Goal: Task Accomplishment & Management: Use online tool/utility

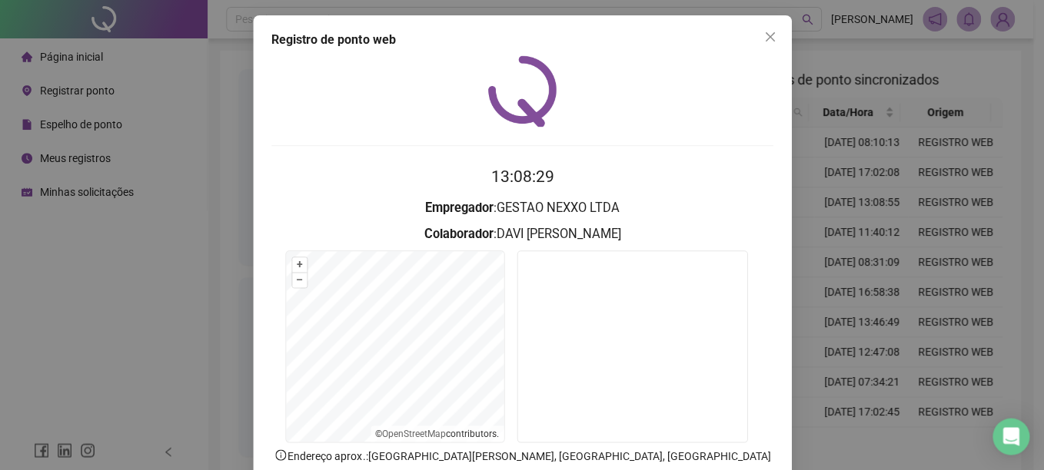
click at [911, 248] on div "Registro de ponto web 13:08:29 Empregador : GESTAO NEXXO LTDA Colaborador : [PE…" at bounding box center [522, 235] width 1044 height 470
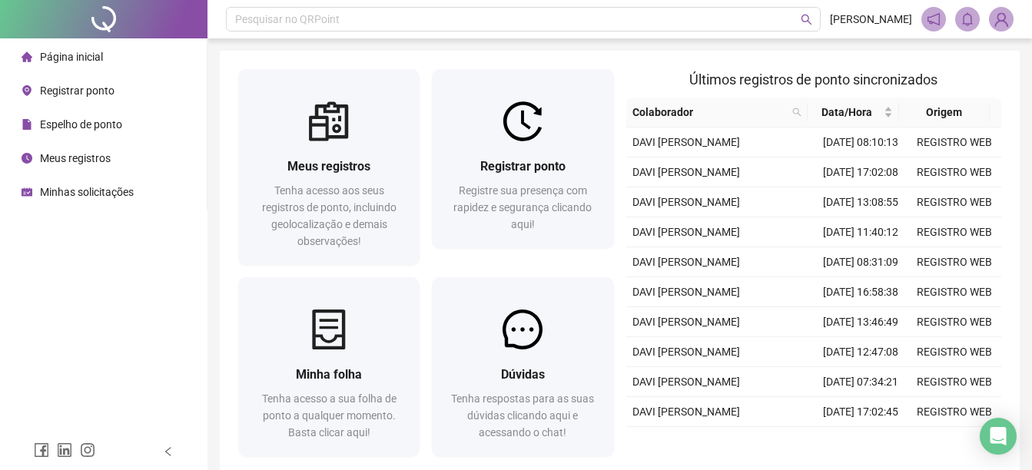
click at [89, 134] on div "Espelho de ponto" at bounding box center [72, 124] width 101 height 31
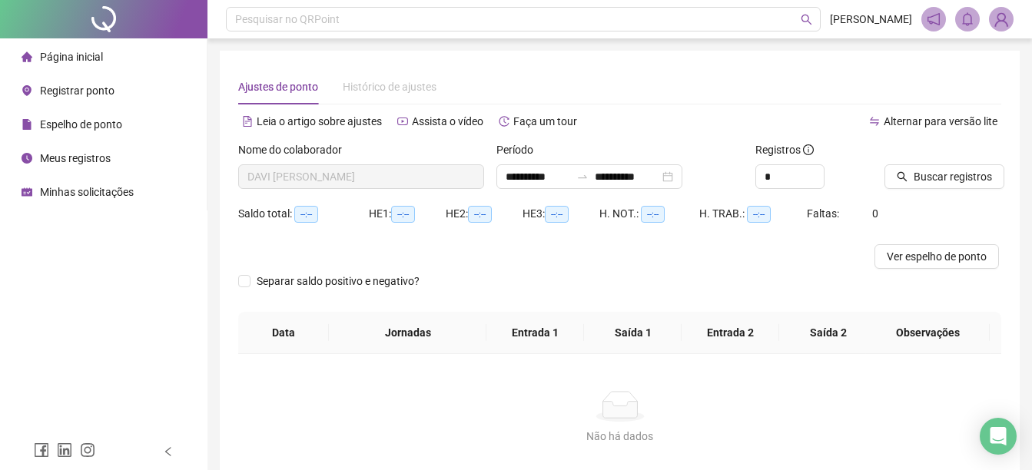
click at [76, 61] on span "Página inicial" at bounding box center [71, 57] width 63 height 12
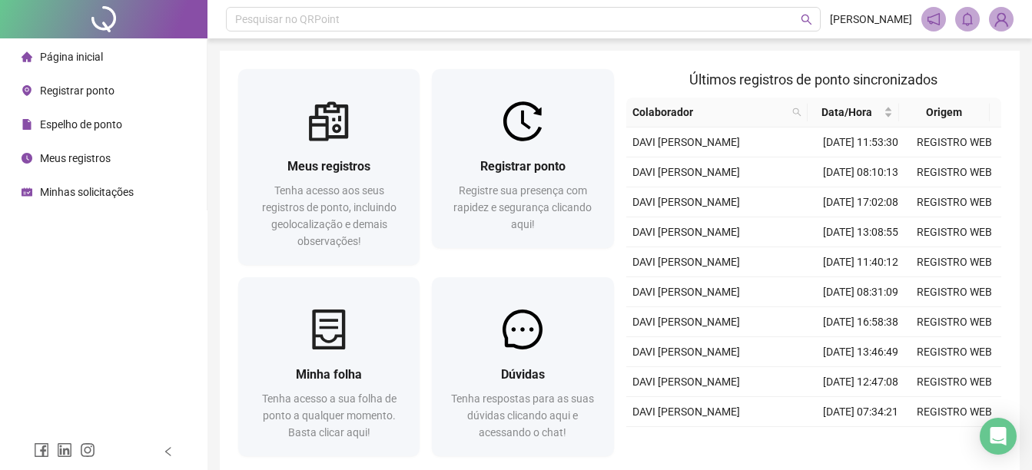
click at [73, 99] on div "Registrar ponto" at bounding box center [68, 90] width 93 height 31
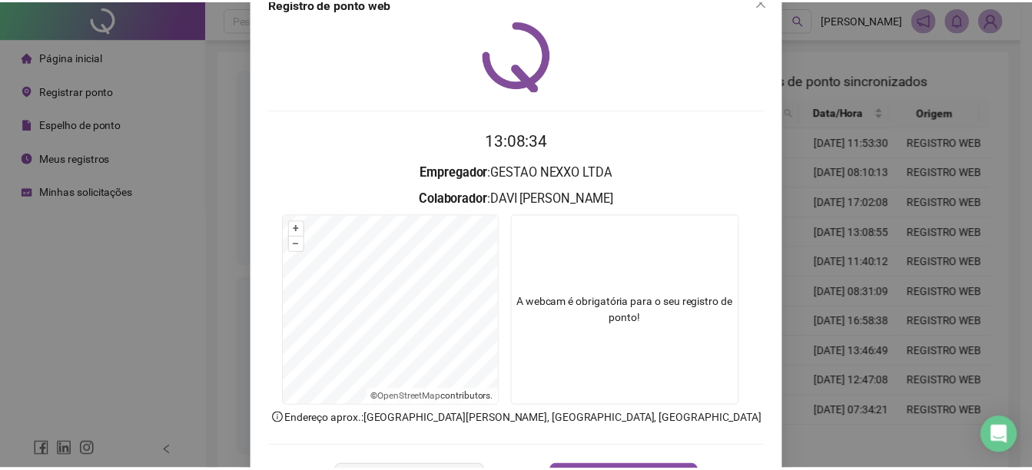
scroll to position [96, 0]
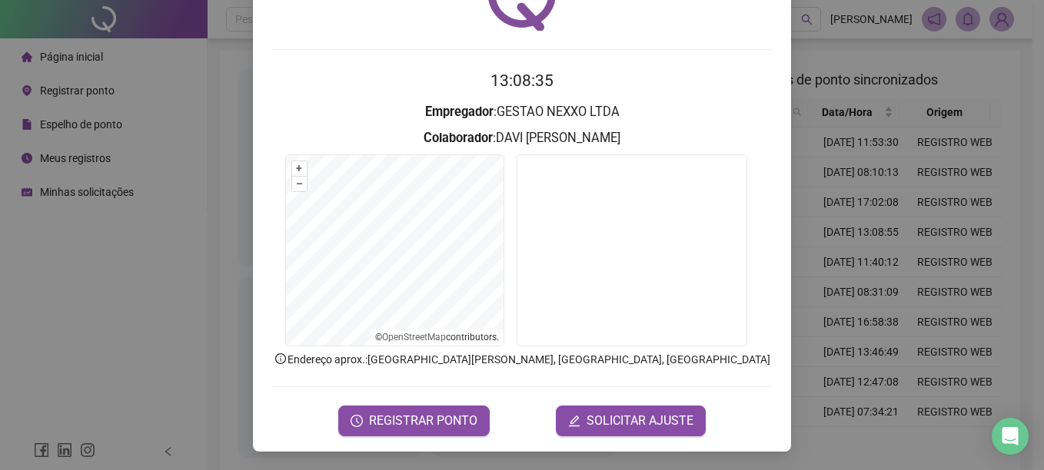
click at [434, 404] on form "13:08:35 Empregador : GESTAO NEXXO LTDA Colaborador : [PERSON_NAME] + – ⇧ › © O…" at bounding box center [521, 251] width 501 height 367
click at [448, 411] on button "REGISTRAR PONTO" at bounding box center [413, 421] width 151 height 31
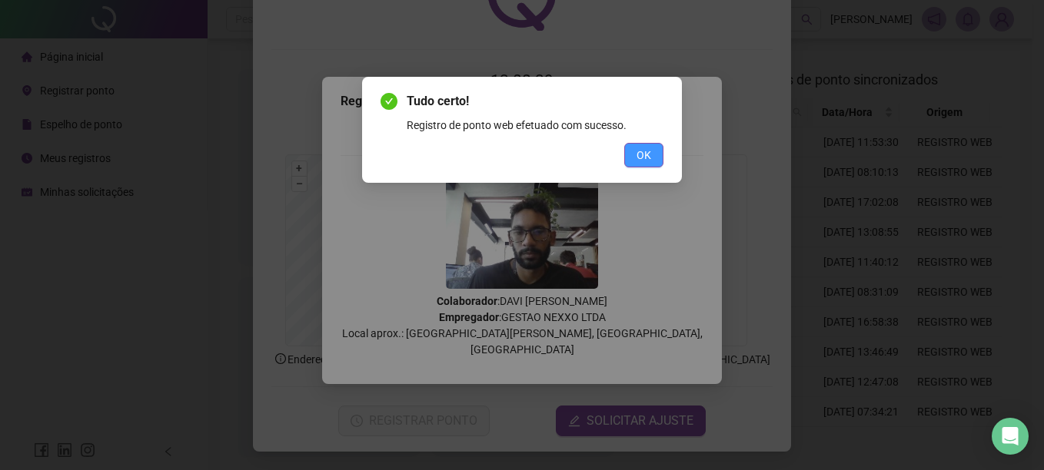
click at [655, 148] on button "OK" at bounding box center [643, 155] width 39 height 25
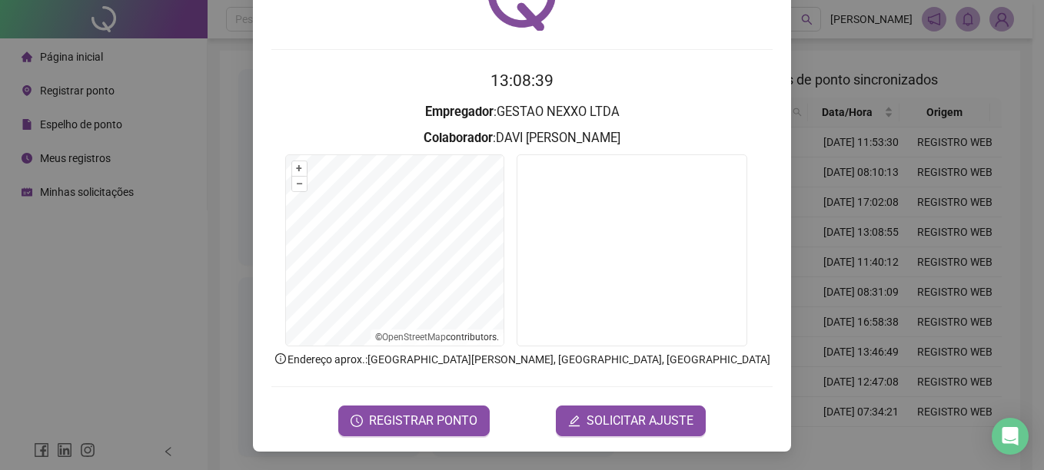
click at [849, 200] on div "Registro de ponto web 13:08:39 Empregador : GESTAO NEXXO LTDA Colaborador : [PE…" at bounding box center [522, 235] width 1044 height 470
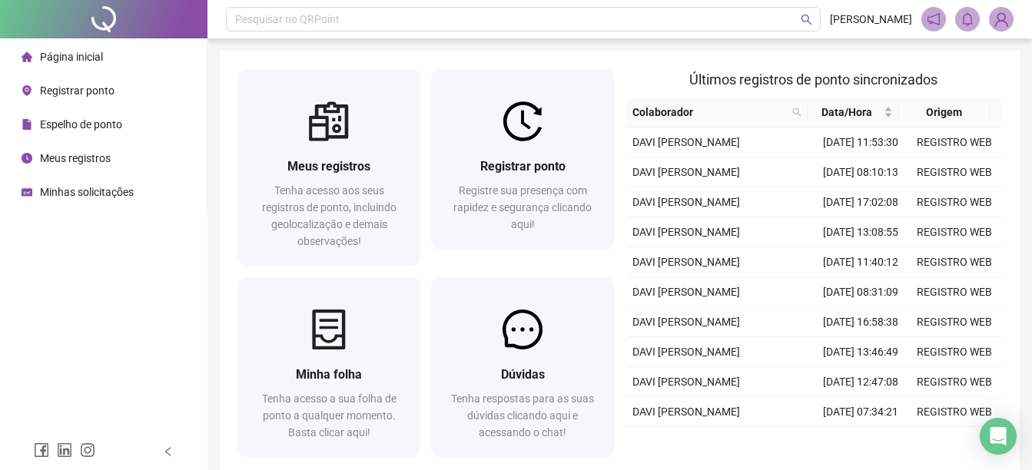
click at [67, 271] on div "Página inicial Registrar ponto Espelho de ponto Meus registros Minhas solicitaç…" at bounding box center [104, 217] width 208 height 434
